Goal: Complete application form: Complete application form

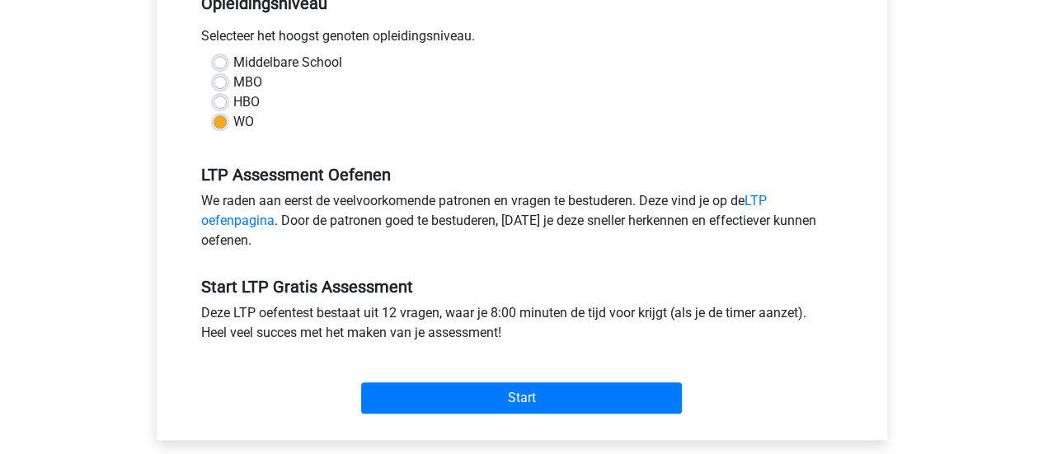
scroll to position [378, 0]
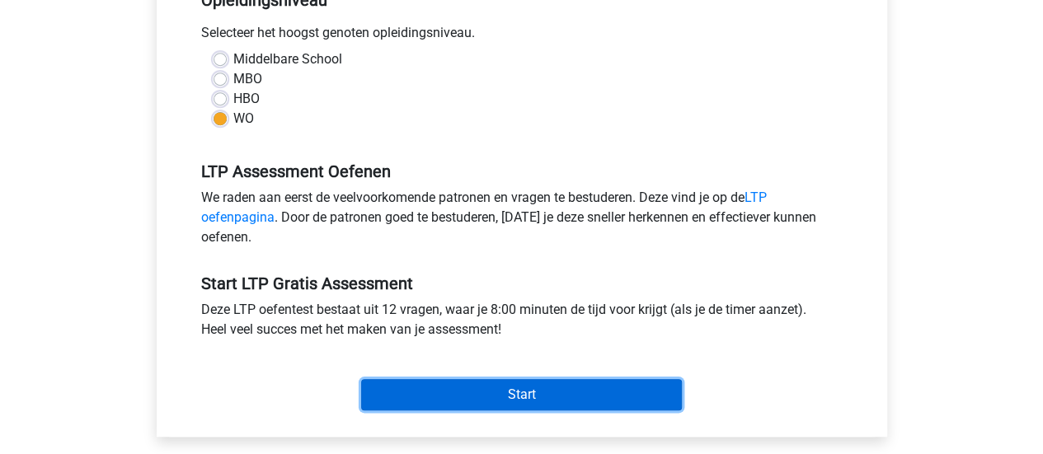
click at [437, 385] on input "Start" at bounding box center [521, 394] width 321 height 31
click at [525, 380] on input "Start" at bounding box center [521, 394] width 321 height 31
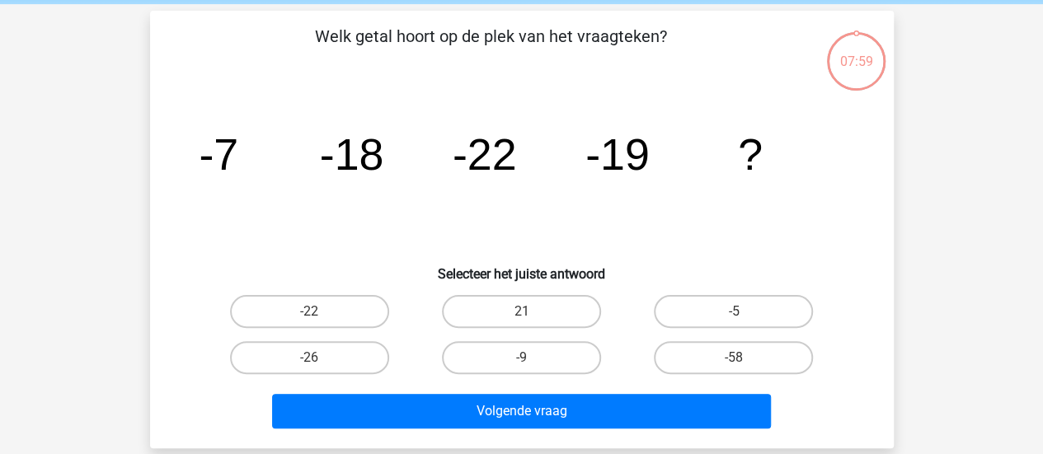
scroll to position [66, 0]
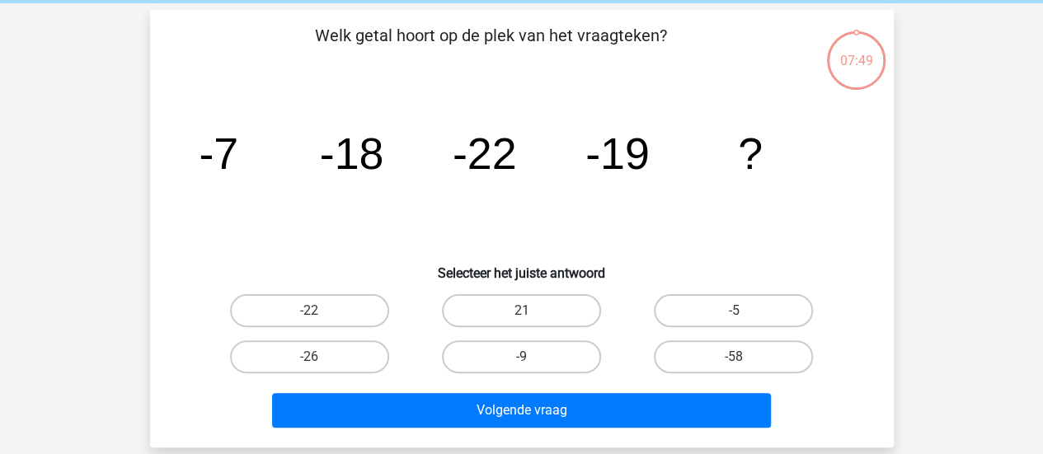
click at [427, 205] on icon "image/svg+xml -7 -18 -22 -19 ?" at bounding box center [522, 169] width 664 height 167
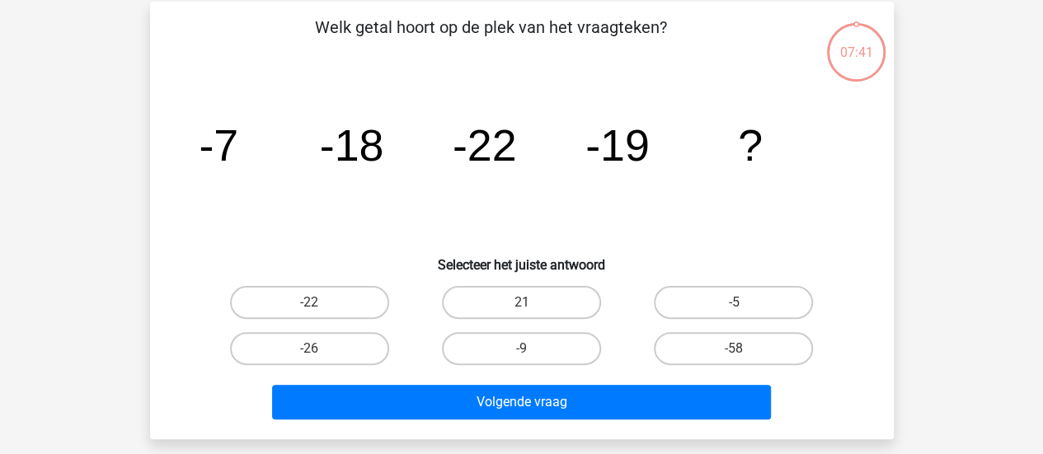
scroll to position [75, 0]
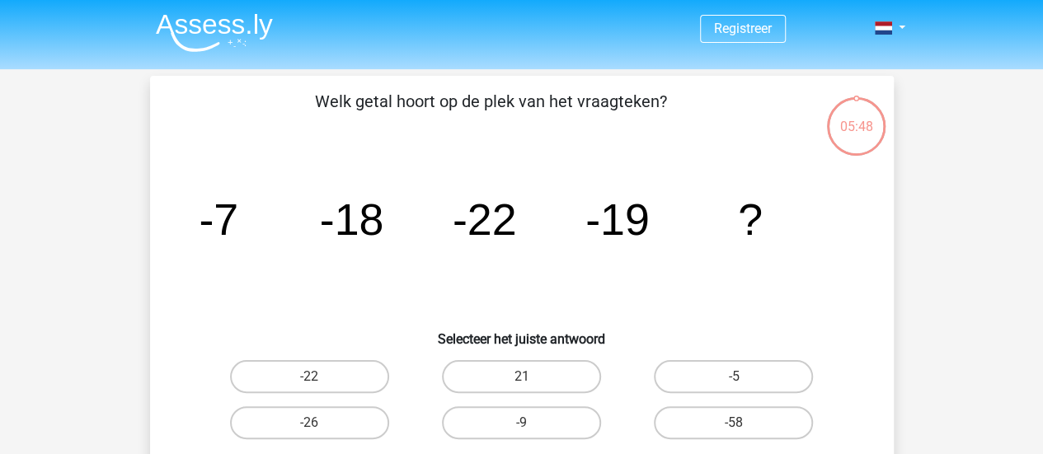
click at [513, 413] on label "-9" at bounding box center [521, 422] width 159 height 33
click at [521, 423] on input "-9" at bounding box center [526, 428] width 11 height 11
radio input "true"
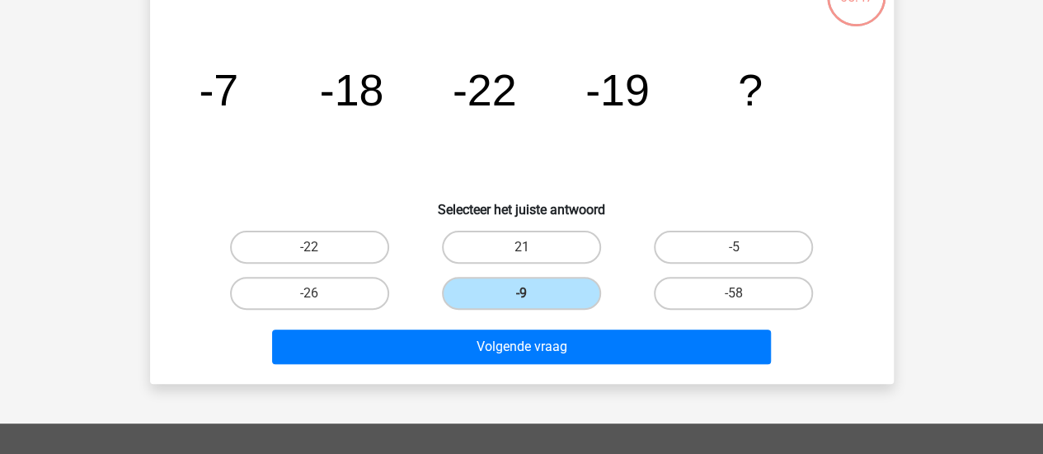
scroll to position [153, 0]
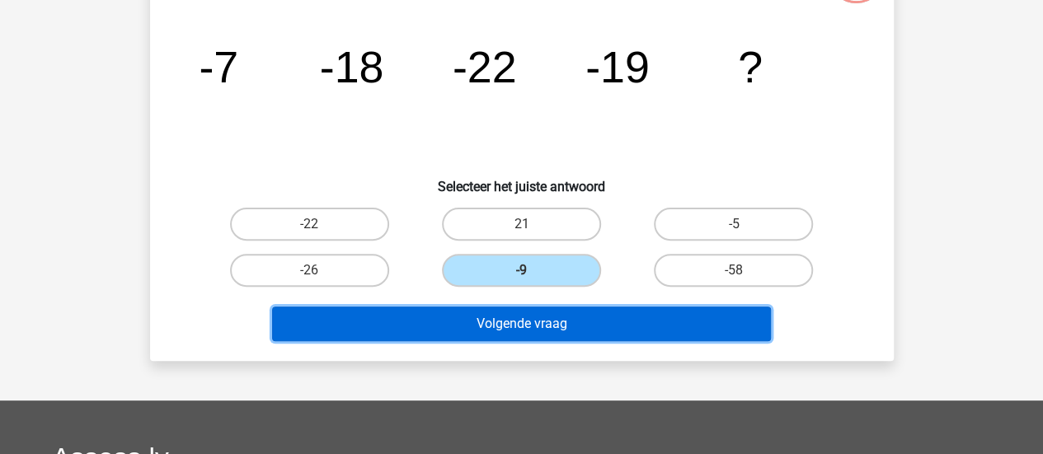
click at [528, 334] on button "Volgende vraag" at bounding box center [521, 324] width 499 height 35
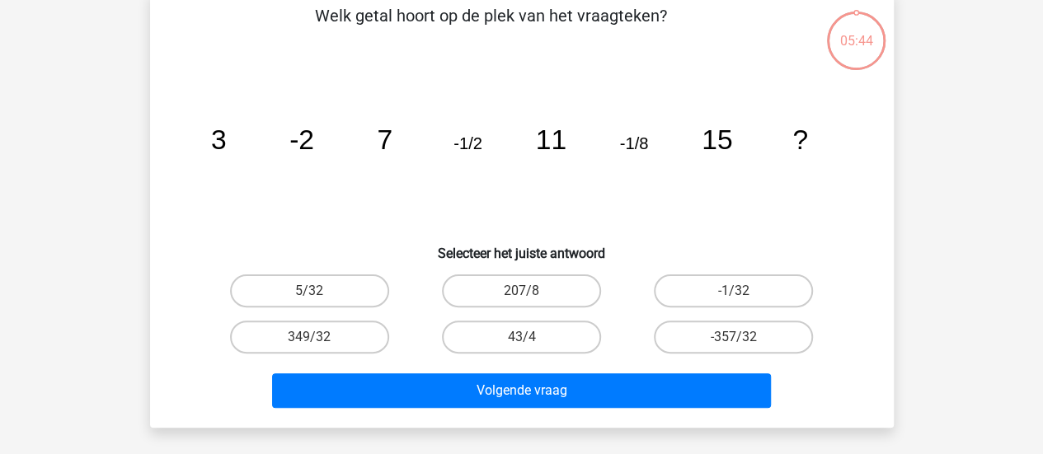
scroll to position [76, 0]
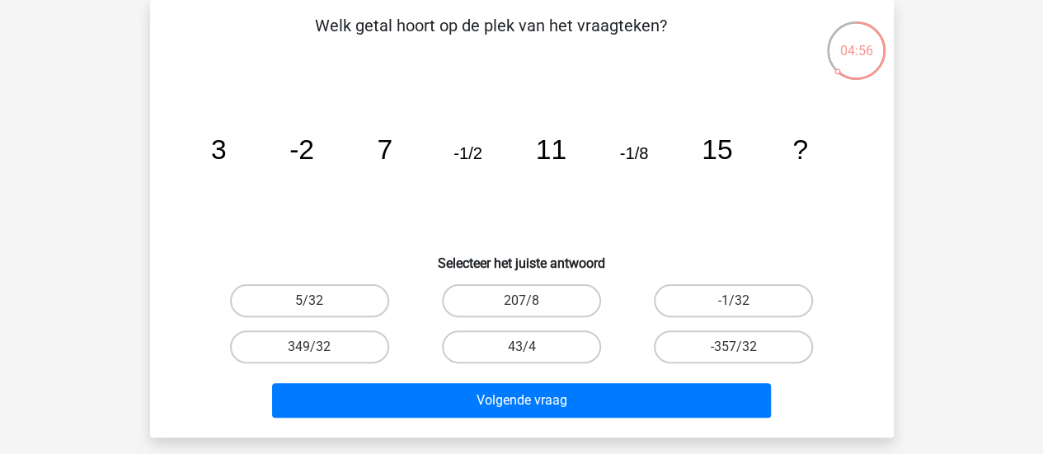
click at [673, 299] on label "-1/32" at bounding box center [733, 300] width 159 height 33
click at [734, 301] on input "-1/32" at bounding box center [739, 306] width 11 height 11
radio input "true"
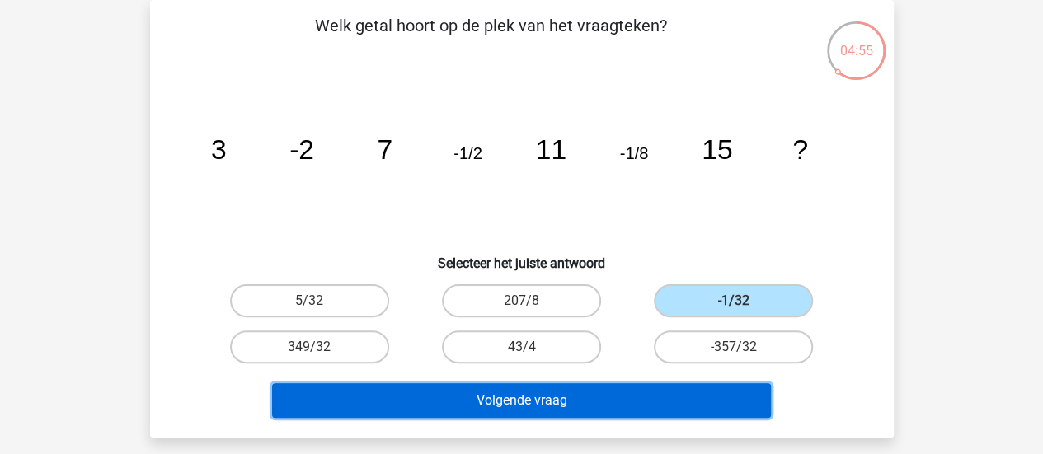
click at [635, 403] on button "Volgende vraag" at bounding box center [521, 400] width 499 height 35
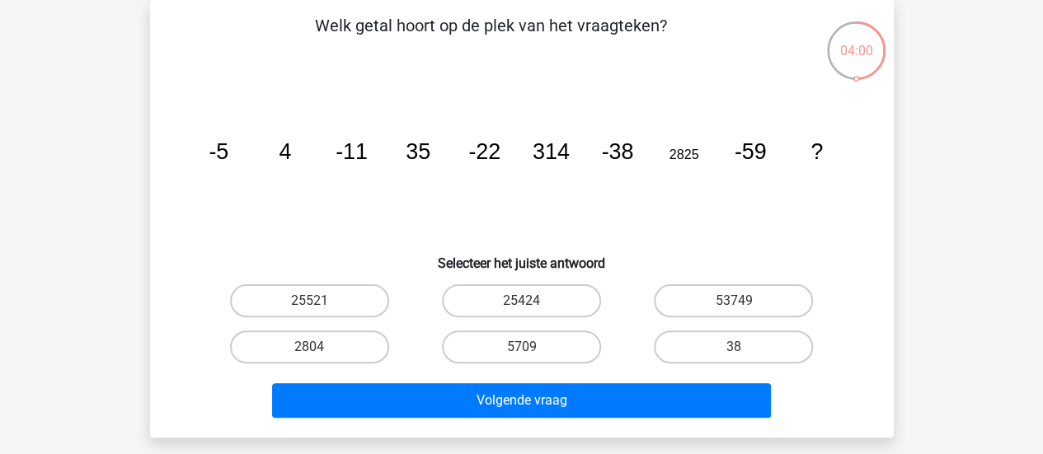
click at [494, 311] on label "25424" at bounding box center [521, 300] width 159 height 33
click at [521, 311] on input "25424" at bounding box center [526, 306] width 11 height 11
radio input "true"
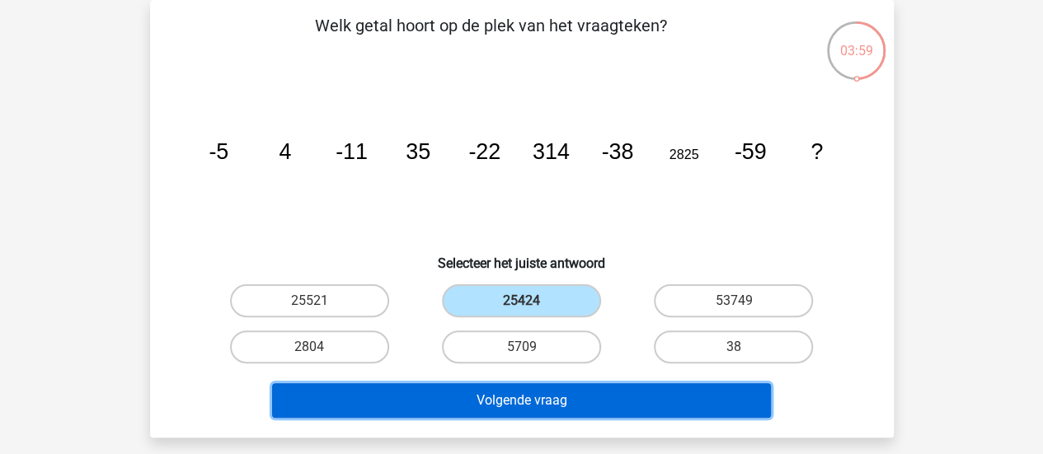
click at [505, 392] on button "Volgende vraag" at bounding box center [521, 400] width 499 height 35
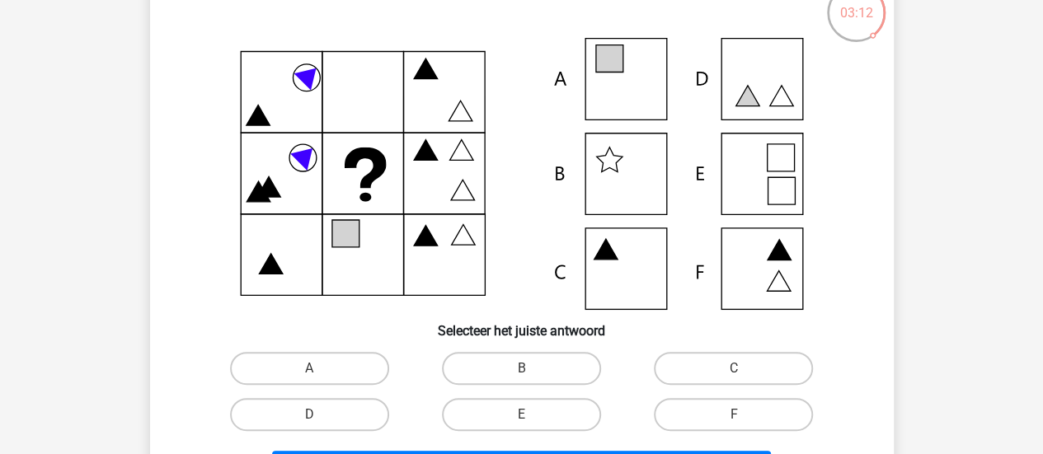
scroll to position [110, 0]
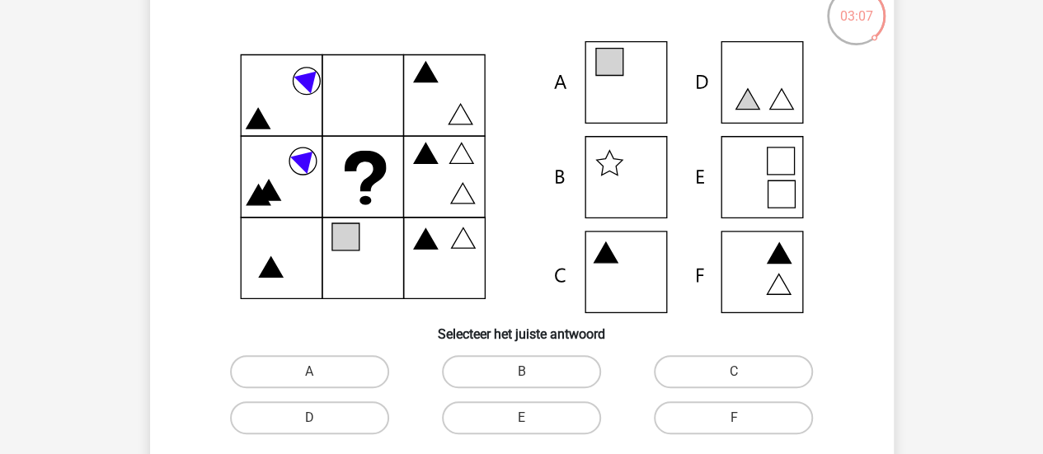
click at [341, 364] on label "A" at bounding box center [309, 371] width 159 height 33
click at [320, 372] on input "A" at bounding box center [314, 377] width 11 height 11
radio input "true"
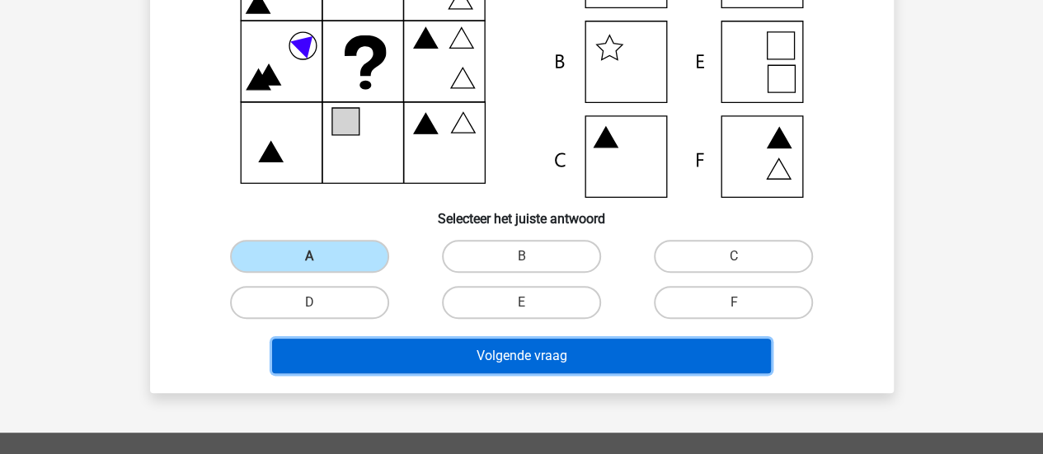
click at [475, 353] on button "Volgende vraag" at bounding box center [521, 356] width 499 height 35
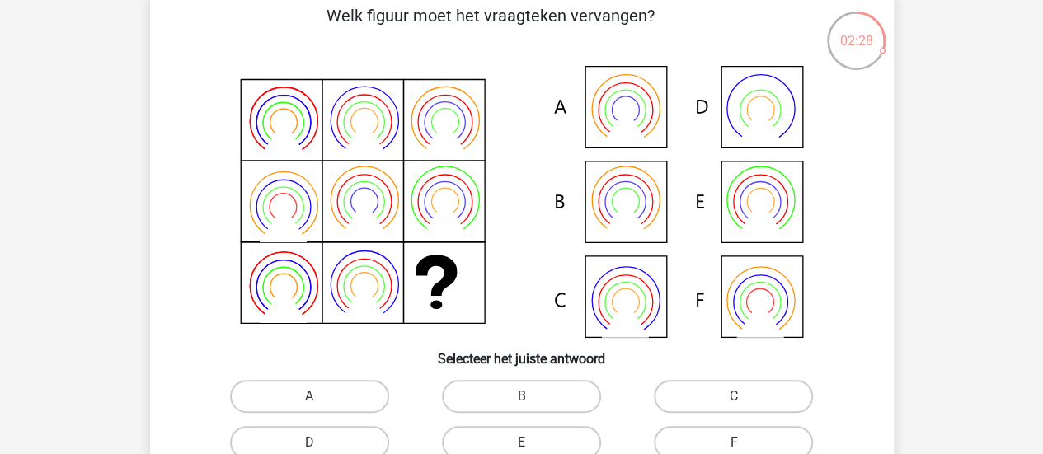
scroll to position [81, 0]
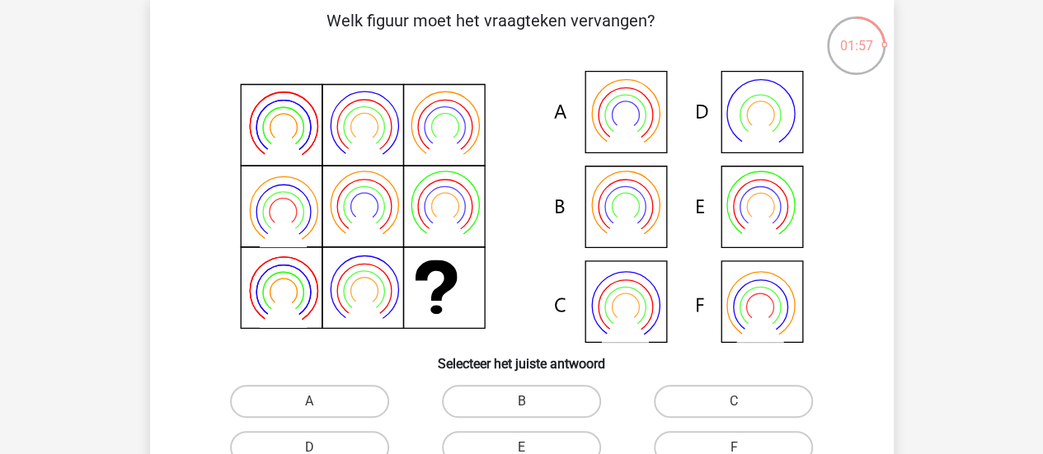
click at [333, 406] on label "A" at bounding box center [309, 401] width 159 height 33
click at [320, 406] on input "A" at bounding box center [314, 406] width 11 height 11
radio input "true"
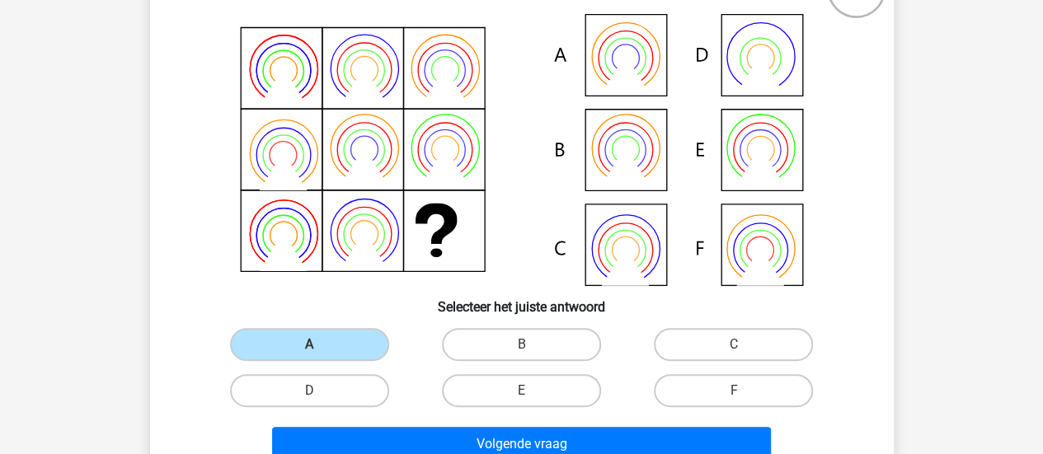
scroll to position [185, 0]
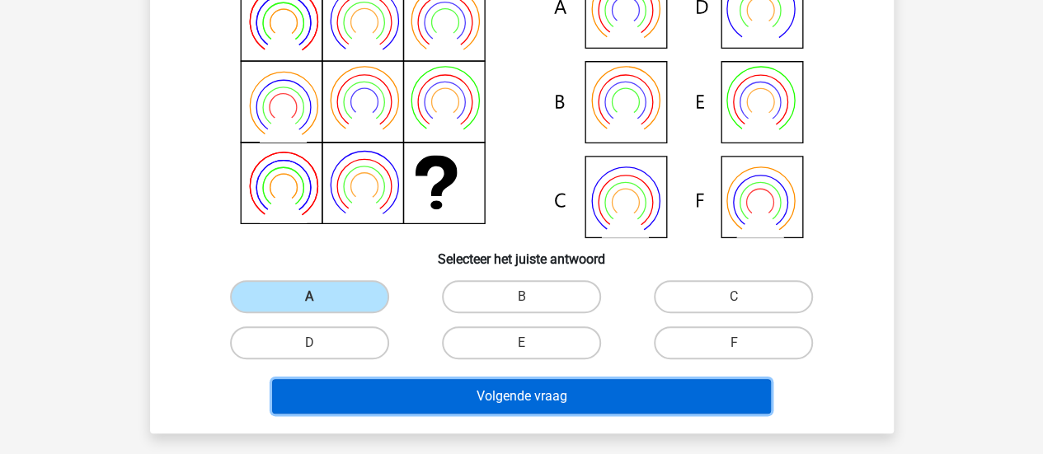
click at [467, 408] on button "Volgende vraag" at bounding box center [521, 396] width 499 height 35
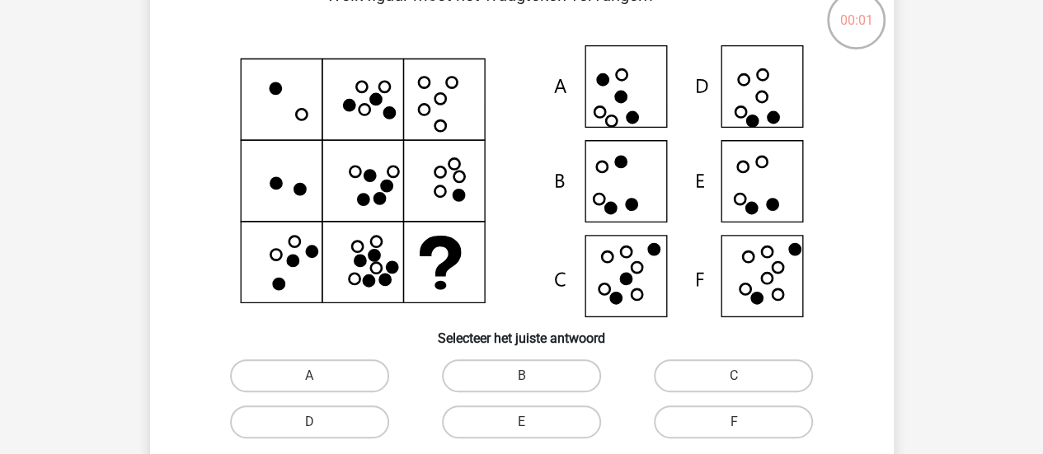
scroll to position [106, 0]
click at [369, 378] on label "A" at bounding box center [309, 376] width 159 height 33
click at [320, 378] on input "A" at bounding box center [314, 382] width 11 height 11
radio input "true"
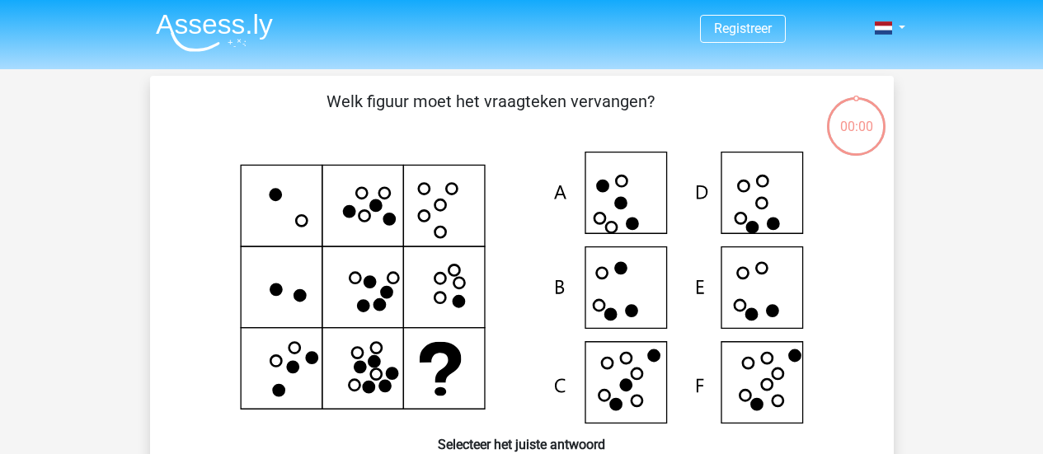
scroll to position [106, 0]
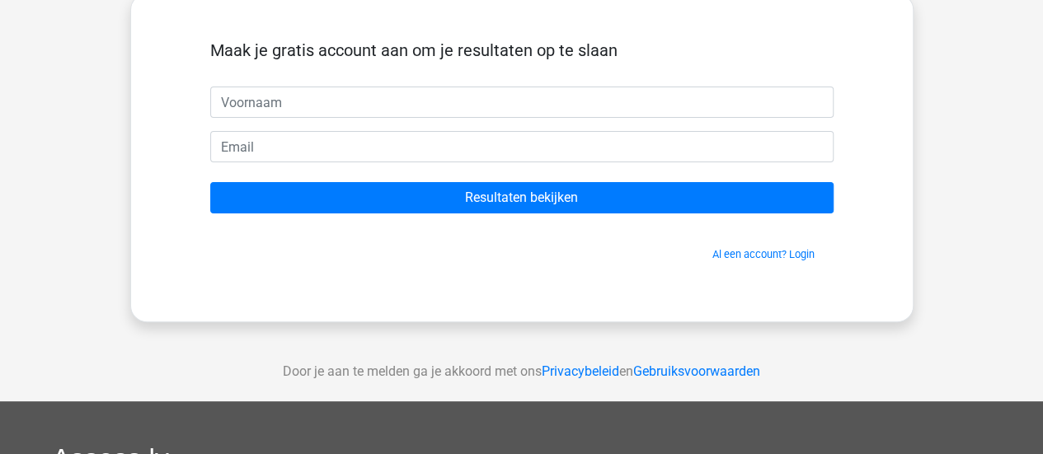
scroll to position [99, 0]
